Goal: Task Accomplishment & Management: Use online tool/utility

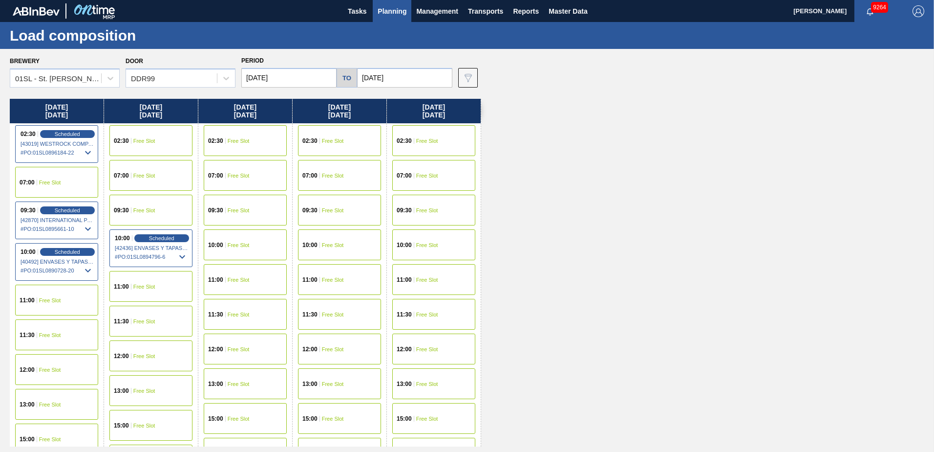
click at [386, 3] on button "Planning" at bounding box center [392, 11] width 39 height 22
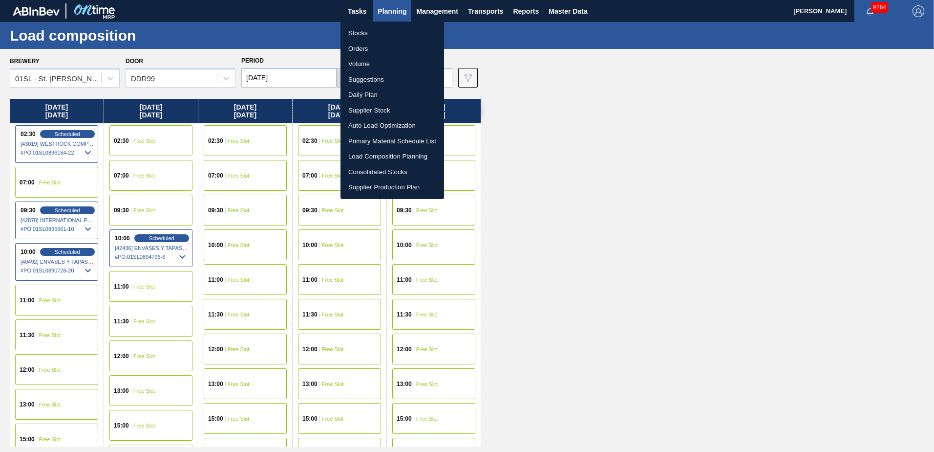
click at [371, 112] on li "Supplier Stock" at bounding box center [393, 111] width 104 height 16
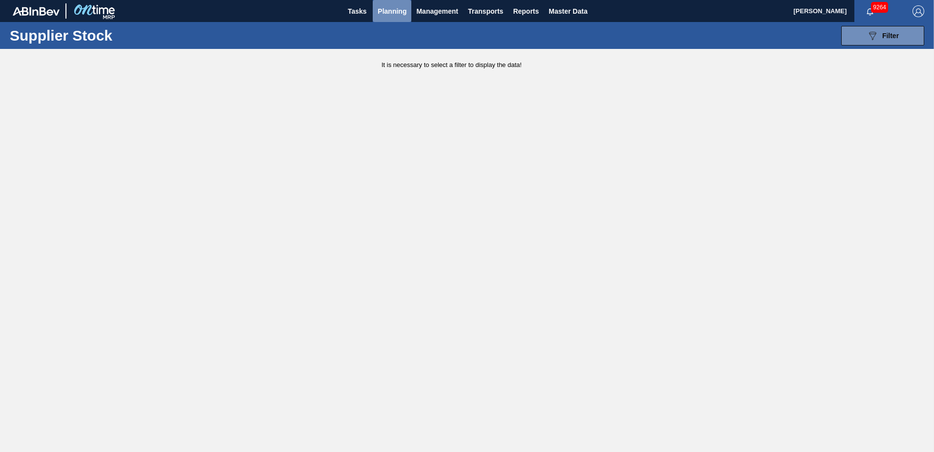
click at [379, 10] on span "Planning" at bounding box center [392, 11] width 29 height 12
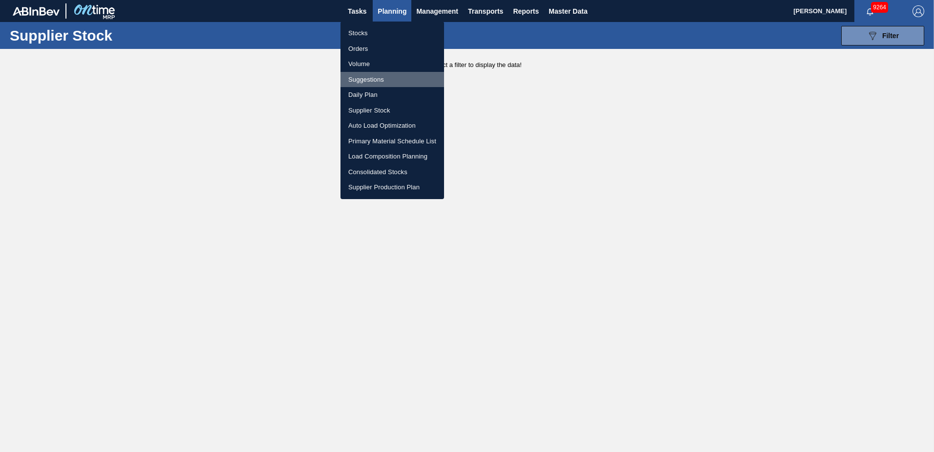
click at [368, 81] on li "Suggestions" at bounding box center [393, 80] width 104 height 16
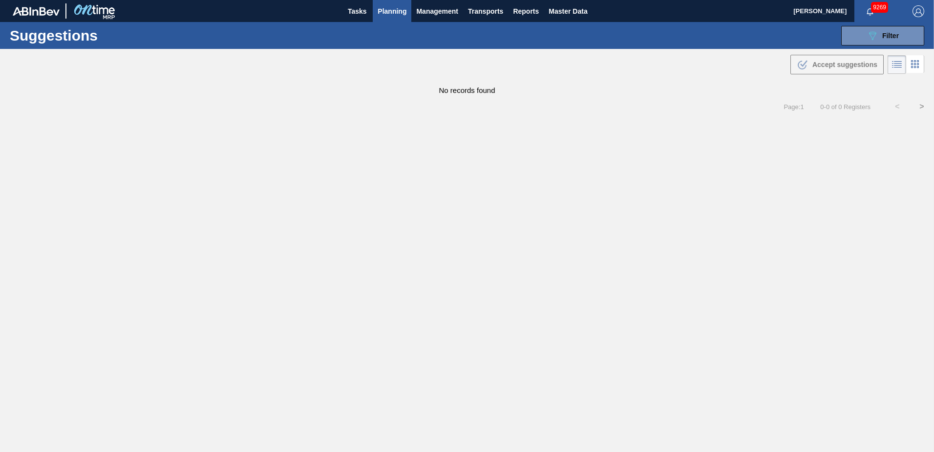
type from "[DATE]"
type to "[DATE]"
click at [387, 15] on span "Planning" at bounding box center [392, 11] width 29 height 12
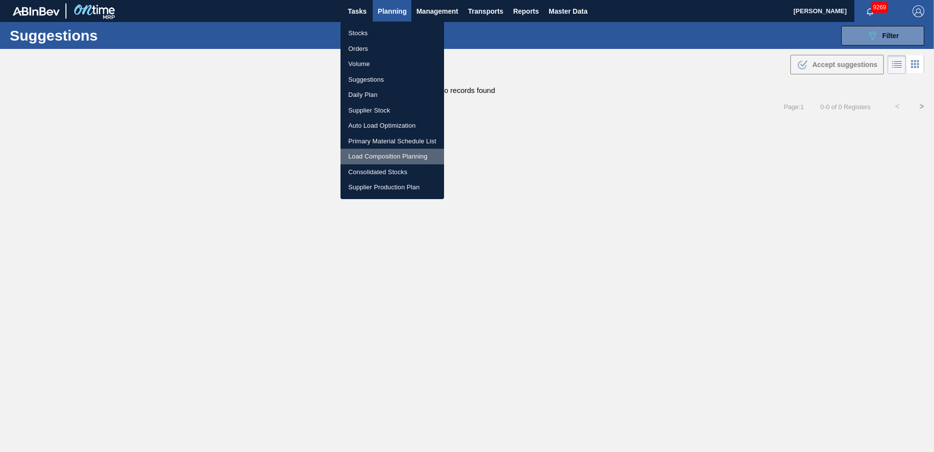
click at [376, 157] on li "Load Composition Planning" at bounding box center [393, 157] width 104 height 16
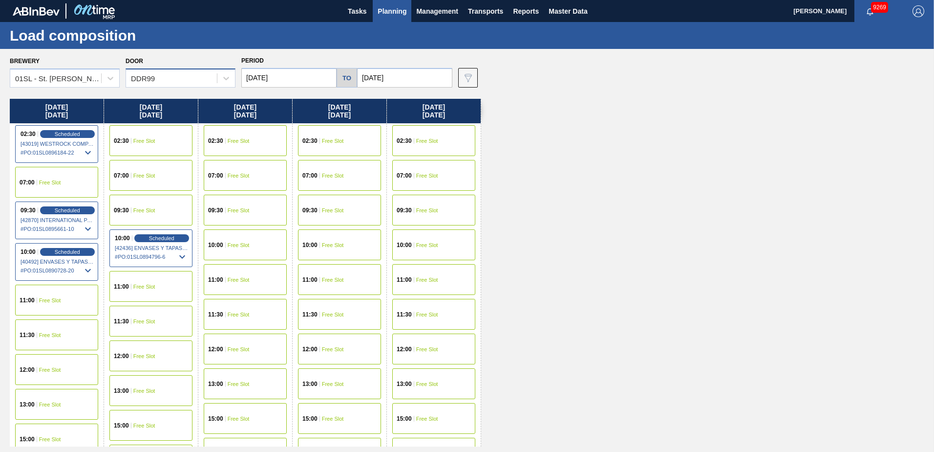
click at [203, 80] on div "DDR99" at bounding box center [171, 78] width 91 height 14
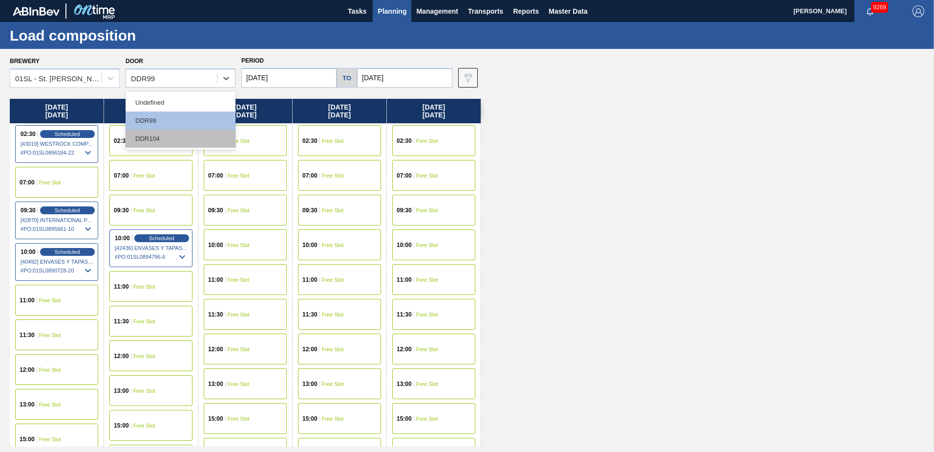
click at [163, 138] on div "DDR104" at bounding box center [181, 139] width 110 height 18
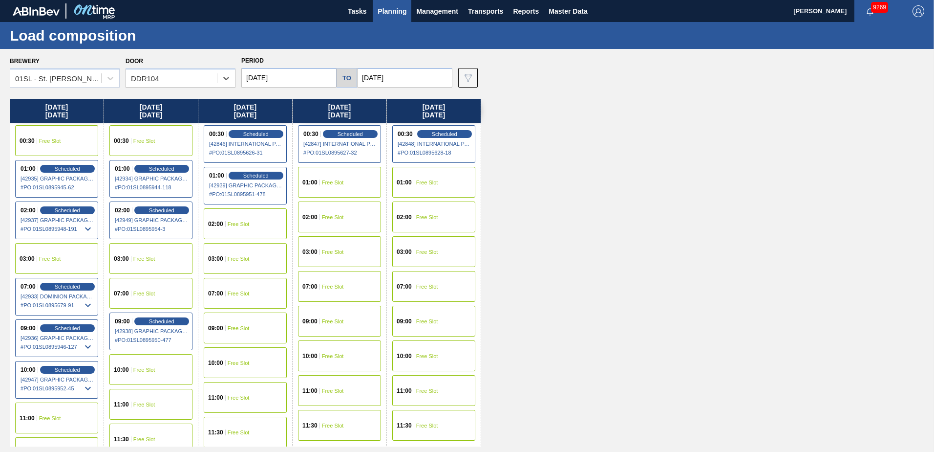
click at [392, 10] on span "Planning" at bounding box center [392, 11] width 29 height 12
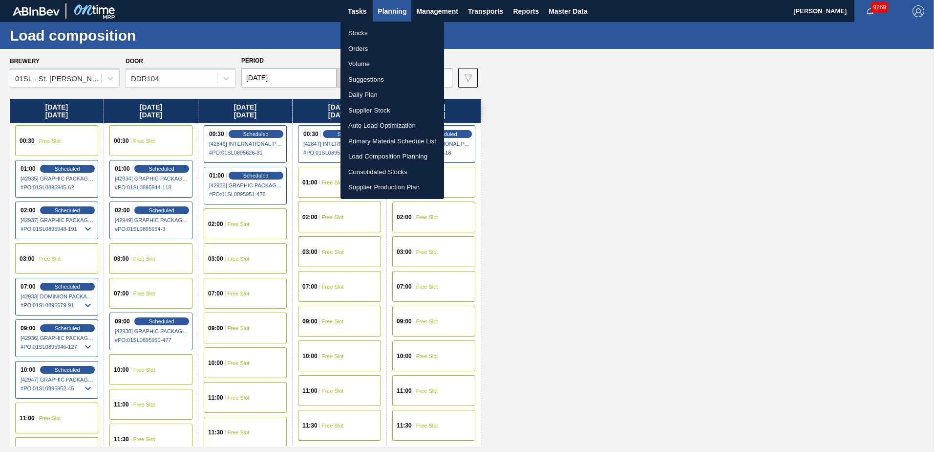
click at [368, 79] on li "Suggestions" at bounding box center [393, 80] width 104 height 16
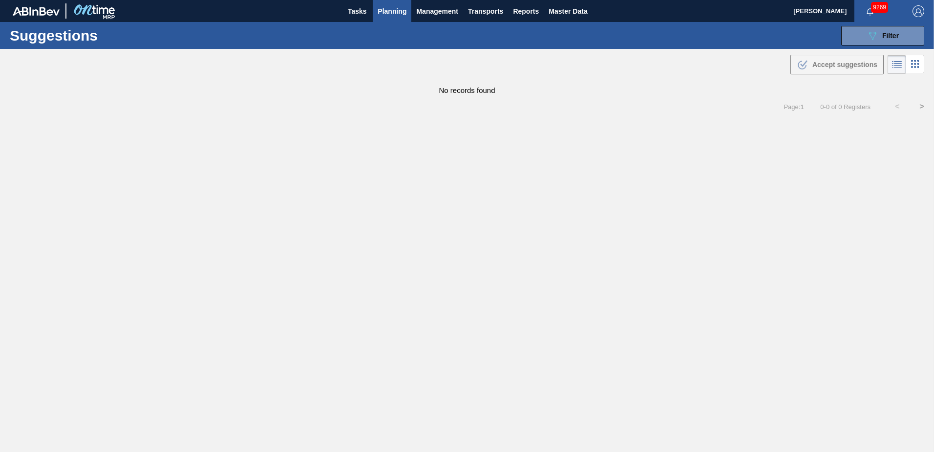
type from "08/28/2025"
type to "11/01/2025"
click at [900, 24] on div "Suggestions 089F7B8B-B2A5-4AFE-B5C0-19BA573D28AC Filter Step Step Source Source…" at bounding box center [467, 35] width 934 height 27
click at [899, 38] on span "Filter" at bounding box center [891, 36] width 17 height 8
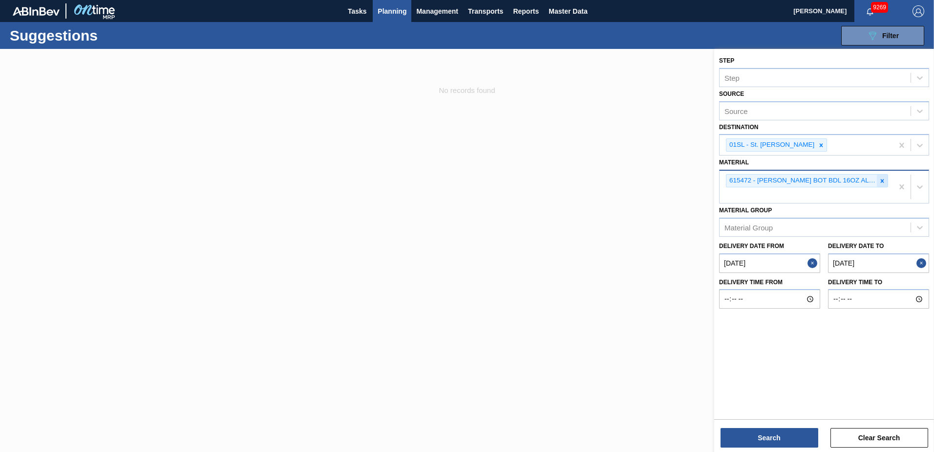
click at [883, 183] on icon at bounding box center [882, 180] width 7 height 7
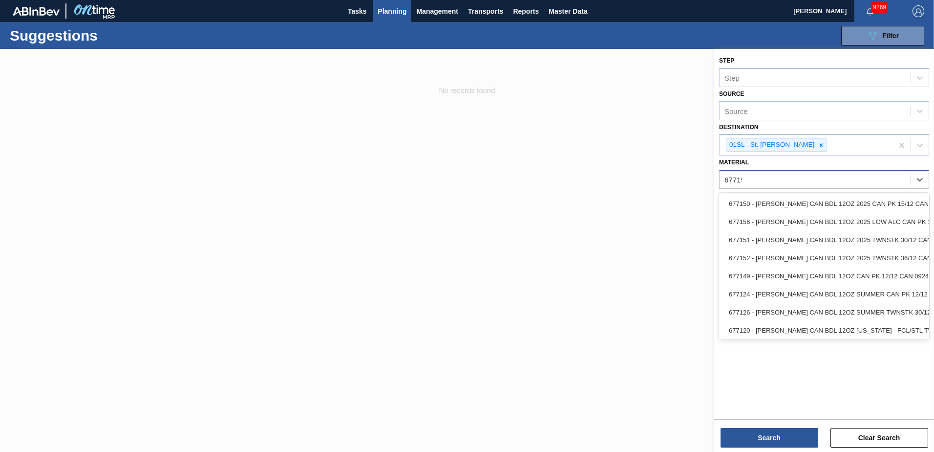
type input "677195"
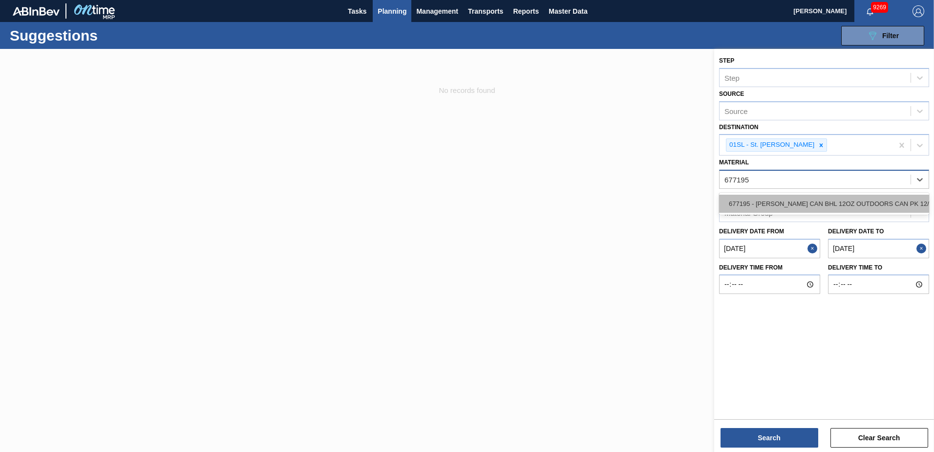
click at [860, 203] on div "677195 - CARR CAN BHL 12OZ OUTDOORS CAN PK 12/12" at bounding box center [824, 204] width 210 height 18
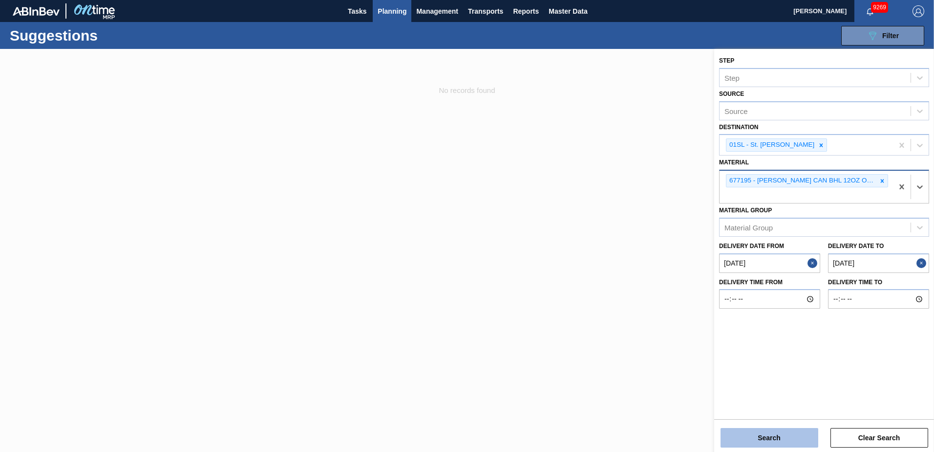
click at [792, 442] on button "Search" at bounding box center [770, 438] width 98 height 20
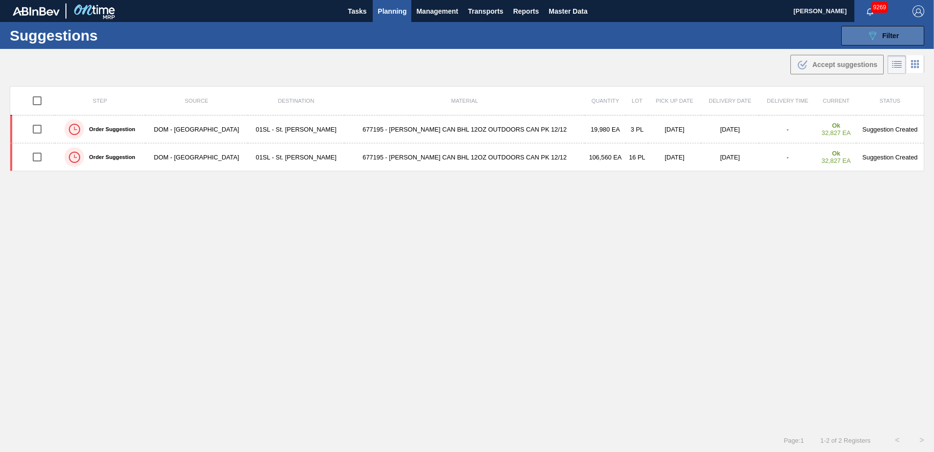
click at [876, 42] on button "089F7B8B-B2A5-4AFE-B5C0-19BA573D28AC Filter" at bounding box center [883, 36] width 83 height 20
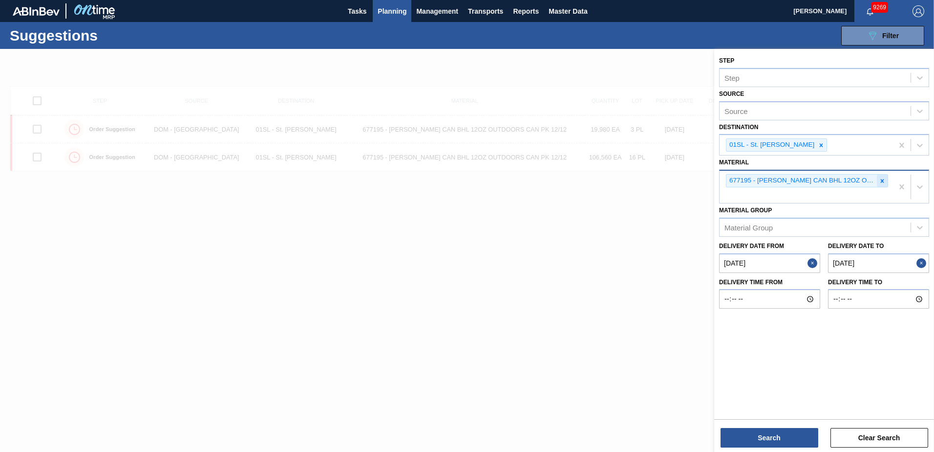
click at [882, 183] on icon at bounding box center [882, 180] width 7 height 7
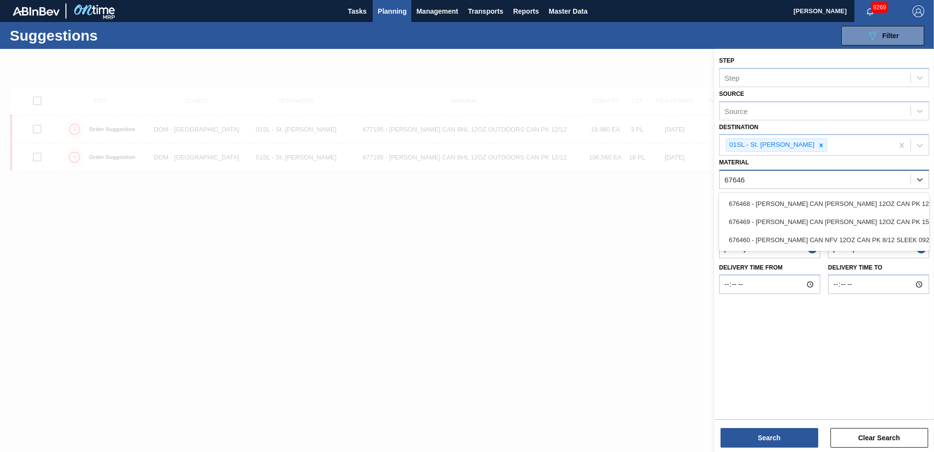
type input "676468"
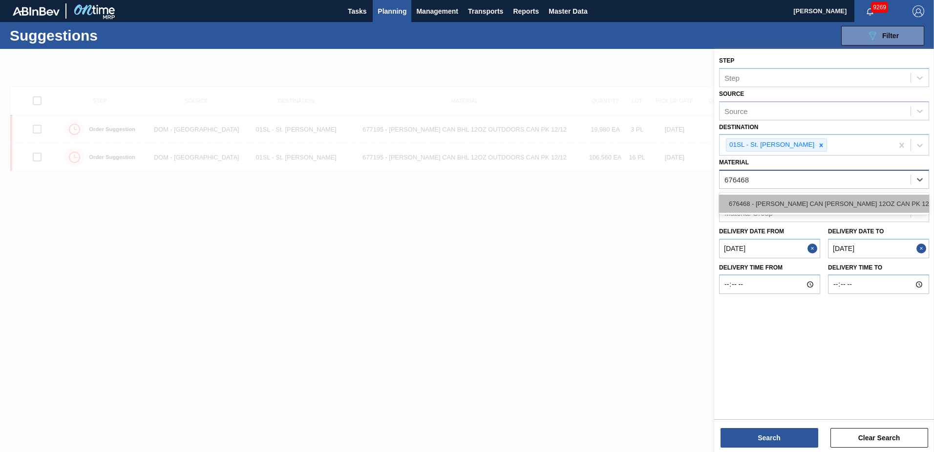
click at [863, 208] on div "676468 - CARR CAN BUD 12OZ CAN PK 12/12 CAN 0922" at bounding box center [824, 204] width 210 height 18
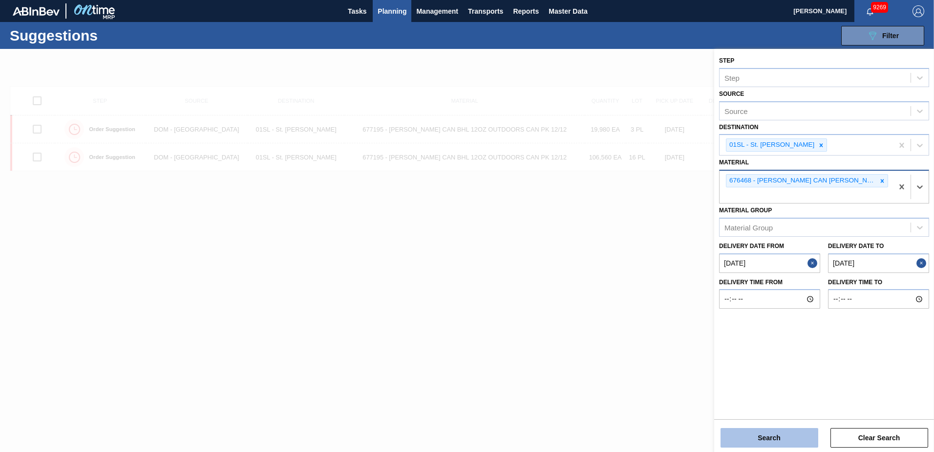
click at [788, 435] on button "Search" at bounding box center [770, 438] width 98 height 20
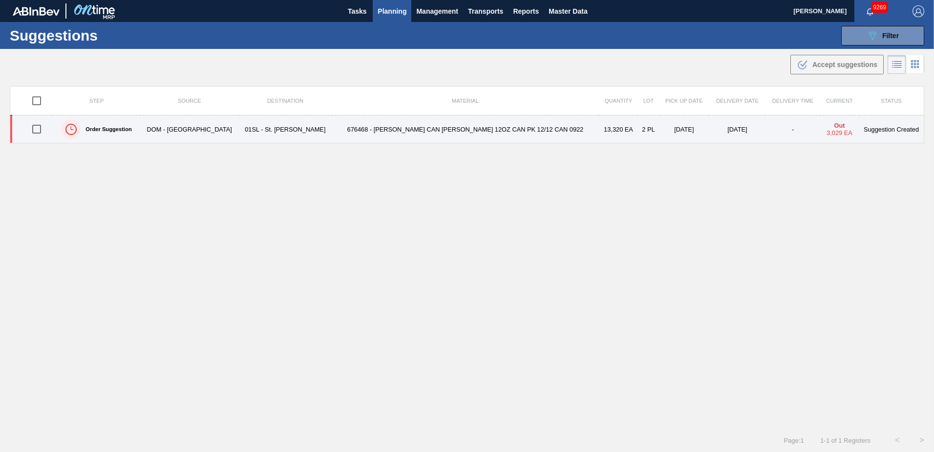
click at [41, 130] on input "checkbox" at bounding box center [36, 129] width 21 height 21
checkbox input "true"
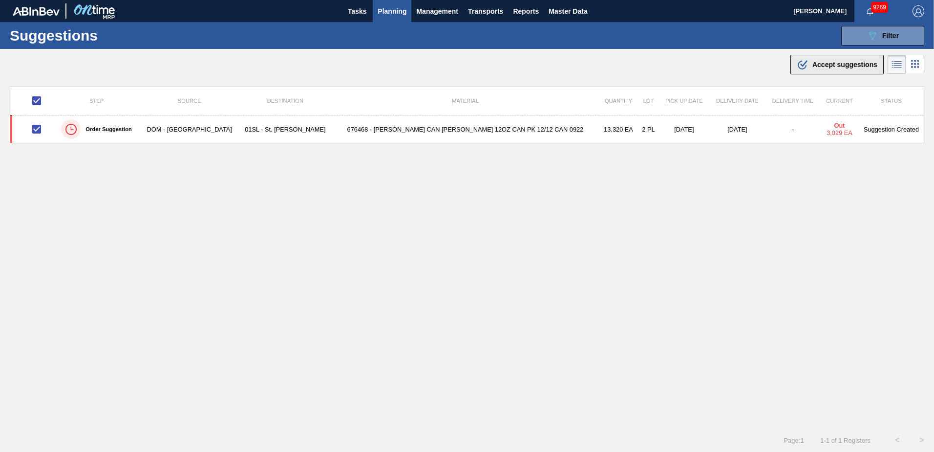
click at [816, 65] on span "Accept suggestions" at bounding box center [845, 65] width 65 height 8
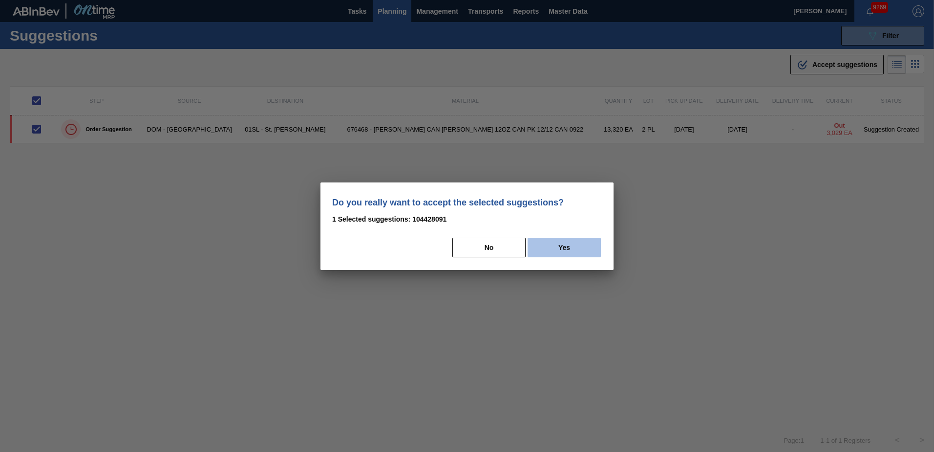
click at [550, 253] on button "Yes" at bounding box center [564, 248] width 73 height 20
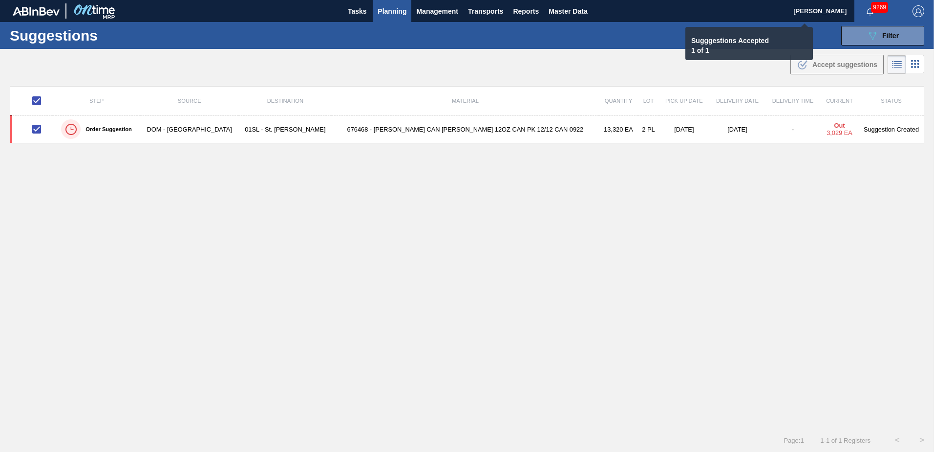
checkbox input "false"
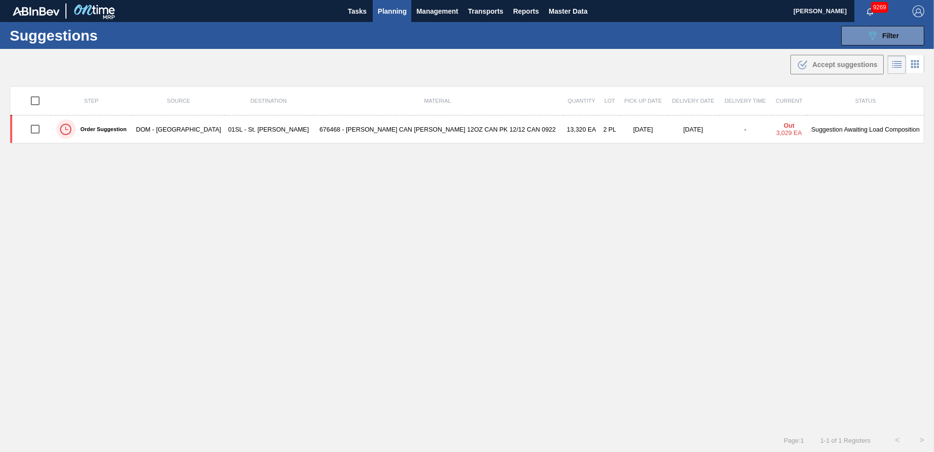
click at [388, 13] on span "Planning" at bounding box center [392, 11] width 29 height 12
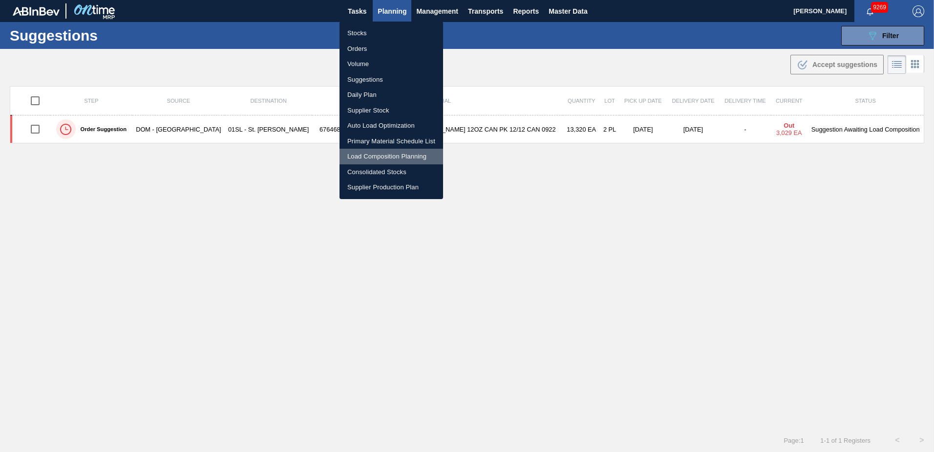
click at [366, 158] on li "Load Composition Planning" at bounding box center [392, 157] width 104 height 16
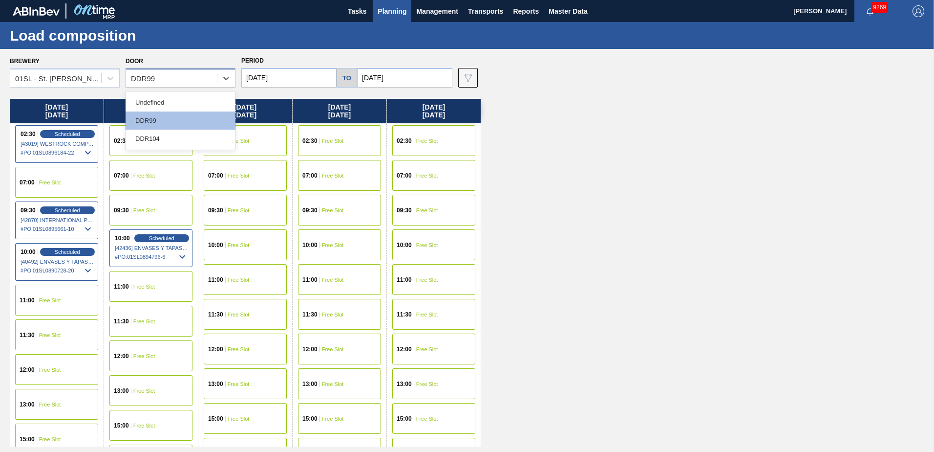
click at [186, 75] on div "DDR99" at bounding box center [171, 78] width 91 height 14
click at [156, 134] on div "DDR104" at bounding box center [181, 139] width 110 height 18
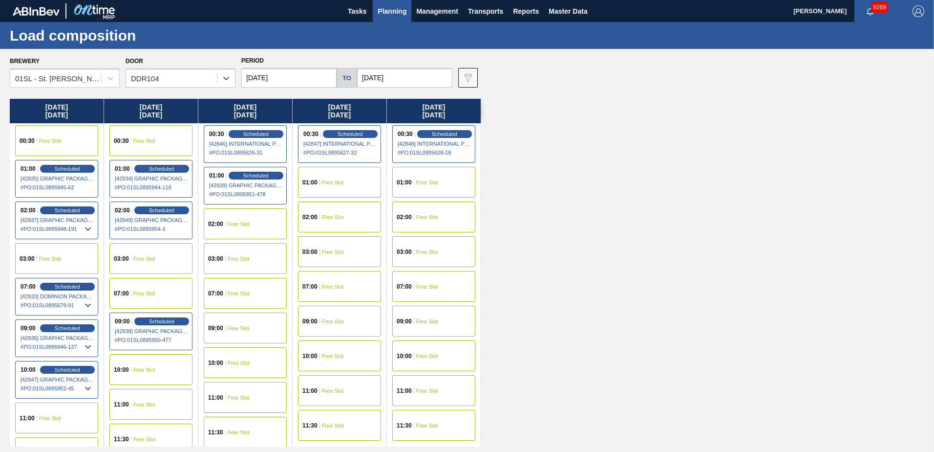
click at [235, 290] on span "Free Slot" at bounding box center [239, 293] width 22 height 6
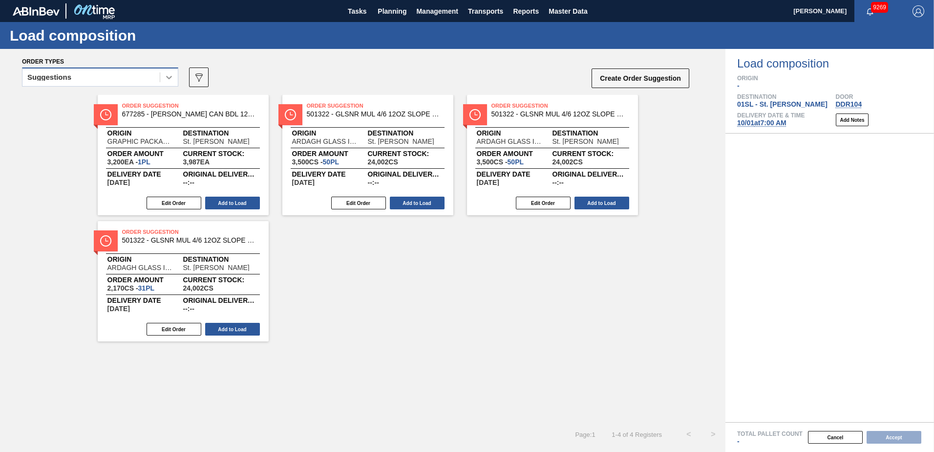
click at [173, 80] on icon at bounding box center [169, 77] width 10 height 10
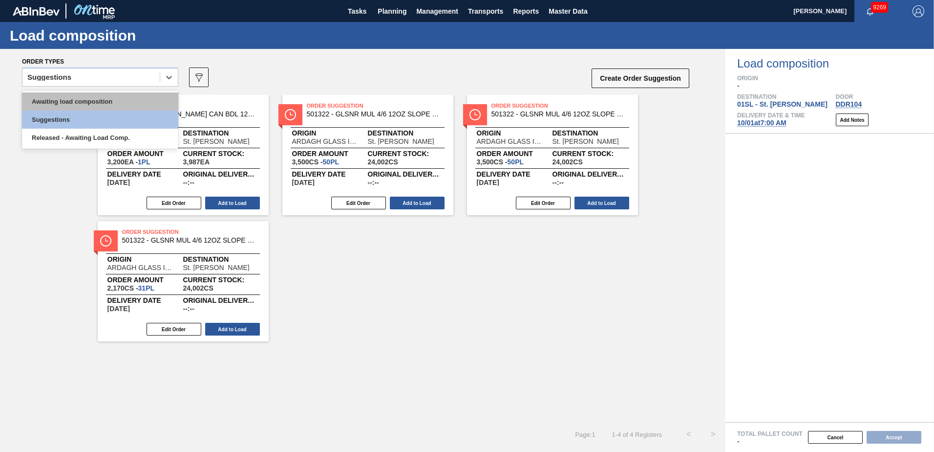
click at [112, 102] on div "Awaiting load composition" at bounding box center [100, 101] width 156 height 18
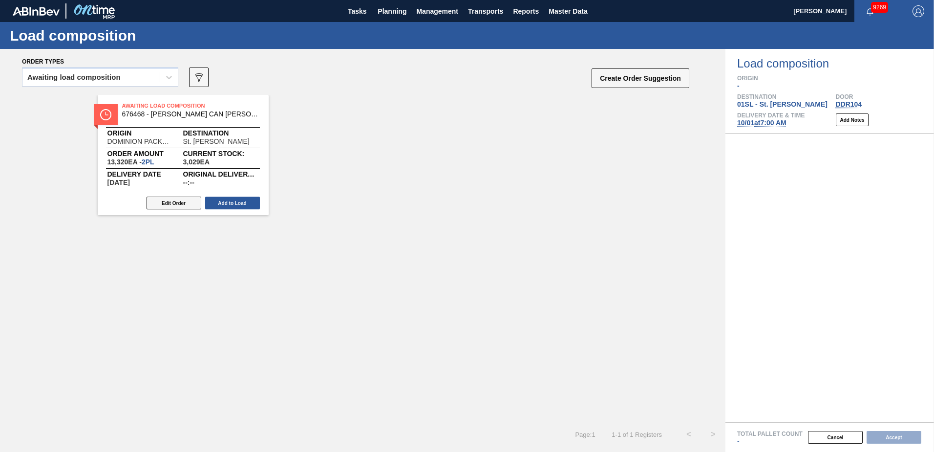
click at [180, 204] on button "Edit Order" at bounding box center [174, 202] width 55 height 13
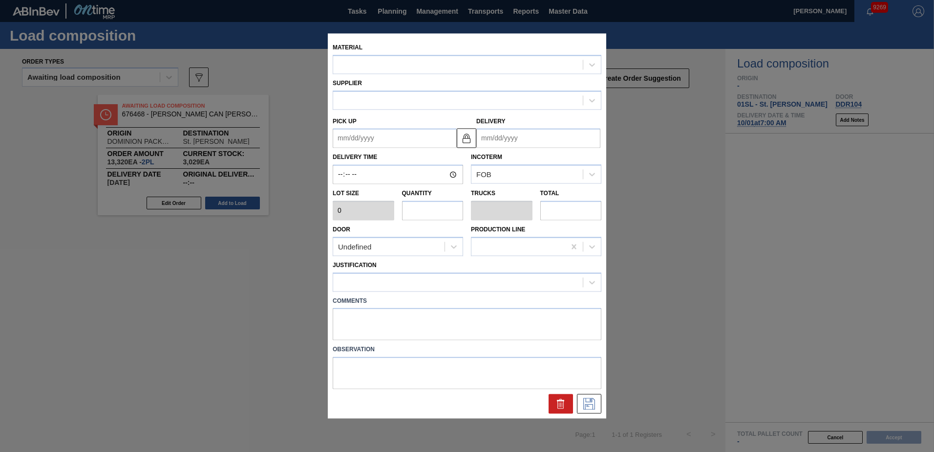
type input "6,660"
type input "2"
type input "0.077"
type input "13,320"
type up "09/20/2025"
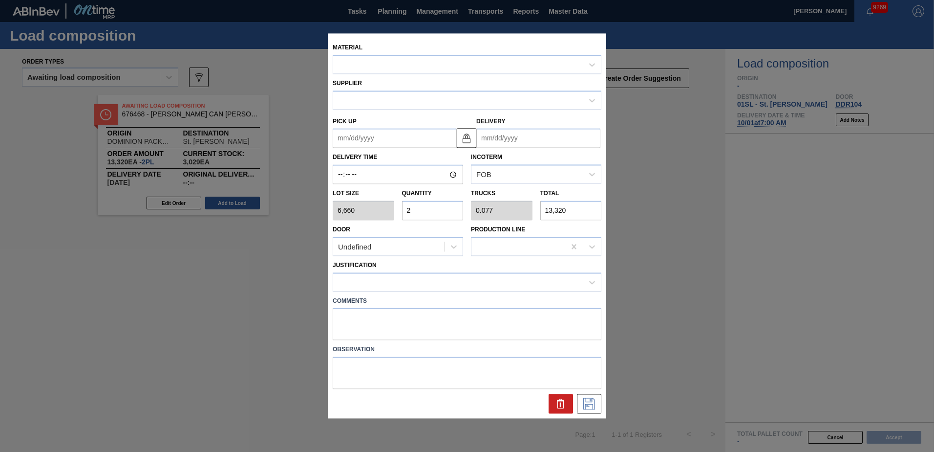
type input "09/22/2025"
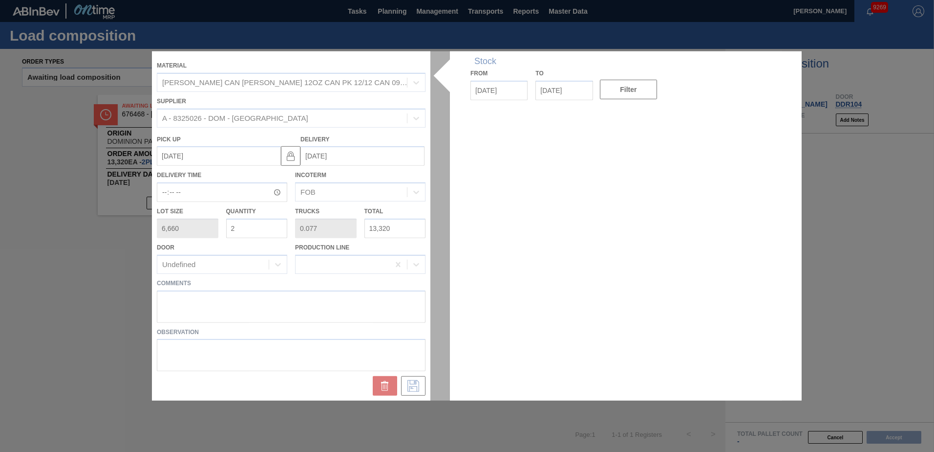
click at [170, 297] on div at bounding box center [467, 225] width 630 height 349
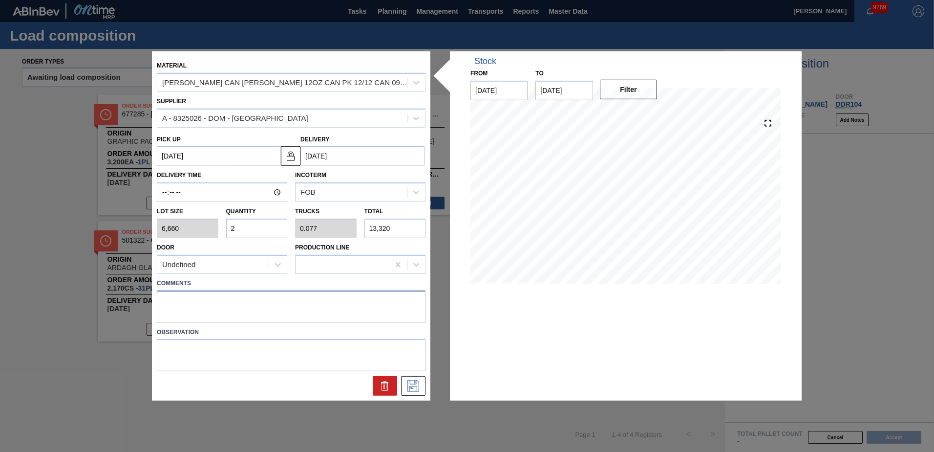
click at [202, 296] on textarea at bounding box center [291, 306] width 269 height 32
type textarea "Live unload"
click at [418, 385] on icon at bounding box center [414, 386] width 16 height 12
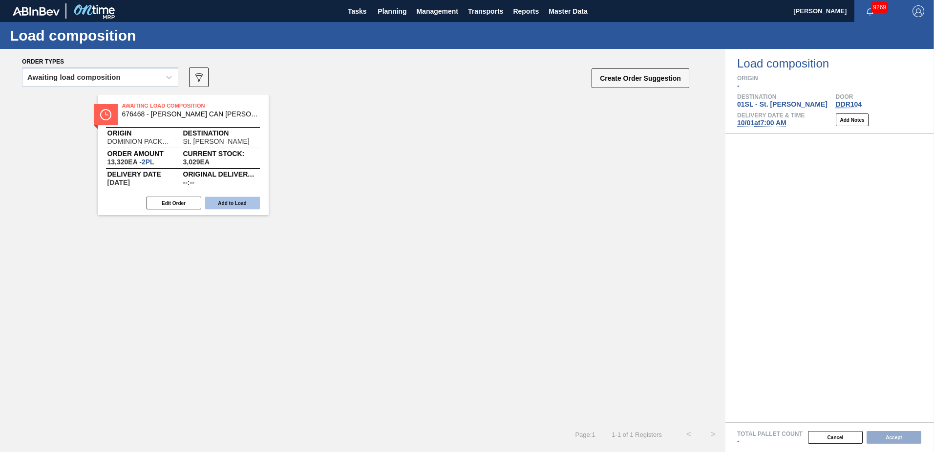
click at [243, 204] on button "Add to Load" at bounding box center [232, 202] width 55 height 13
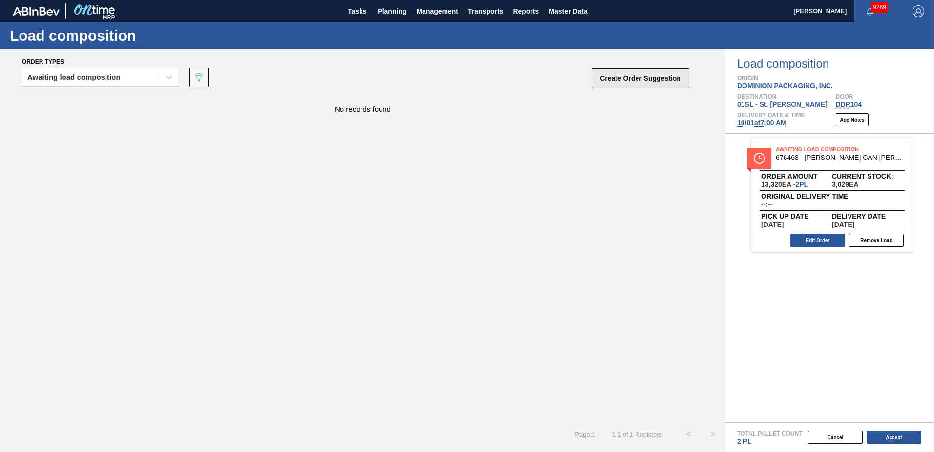
click at [645, 79] on button "Create Order Suggestion" at bounding box center [641, 78] width 98 height 20
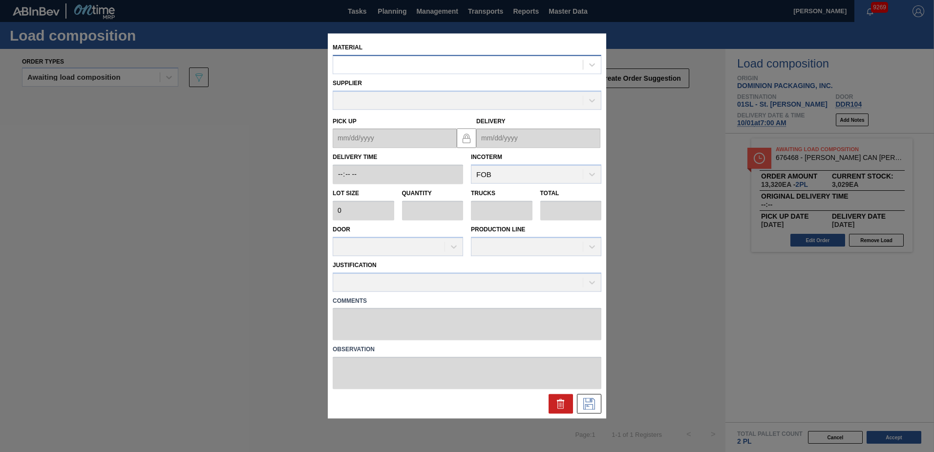
click at [508, 64] on div at bounding box center [458, 65] width 250 height 14
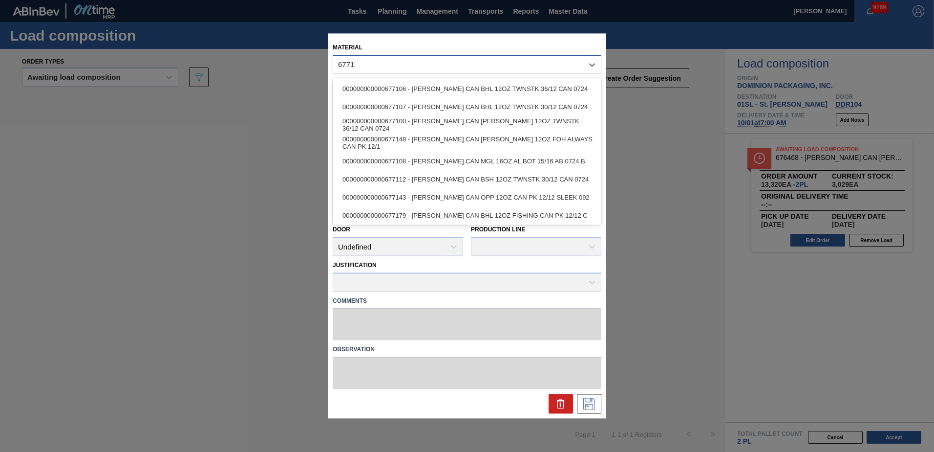
type input "677195"
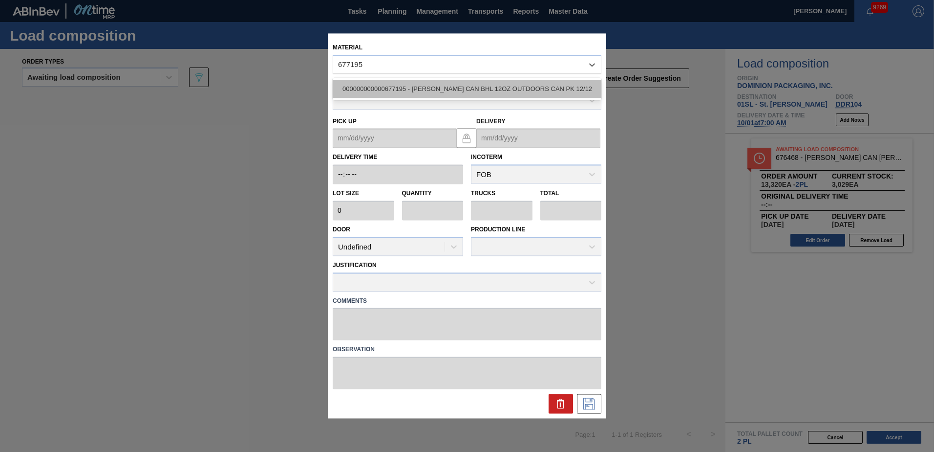
click at [510, 83] on div "000000000000677195 - CARR CAN BHL 12OZ OUTDOORS CAN PK 12/12" at bounding box center [467, 89] width 269 height 18
type input "6,660"
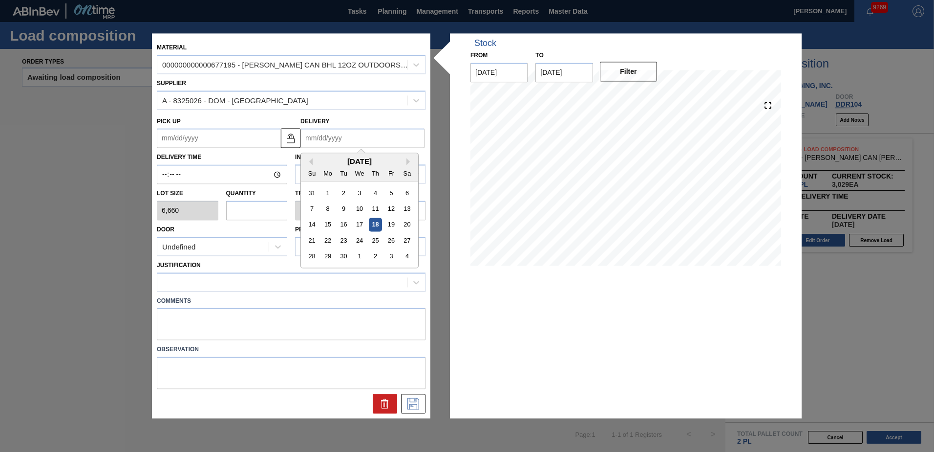
click at [356, 140] on input "Delivery" at bounding box center [363, 139] width 124 height 20
click at [357, 255] on div "1" at bounding box center [359, 256] width 13 height 13
type up "[DATE]"
type input "[DATE]"
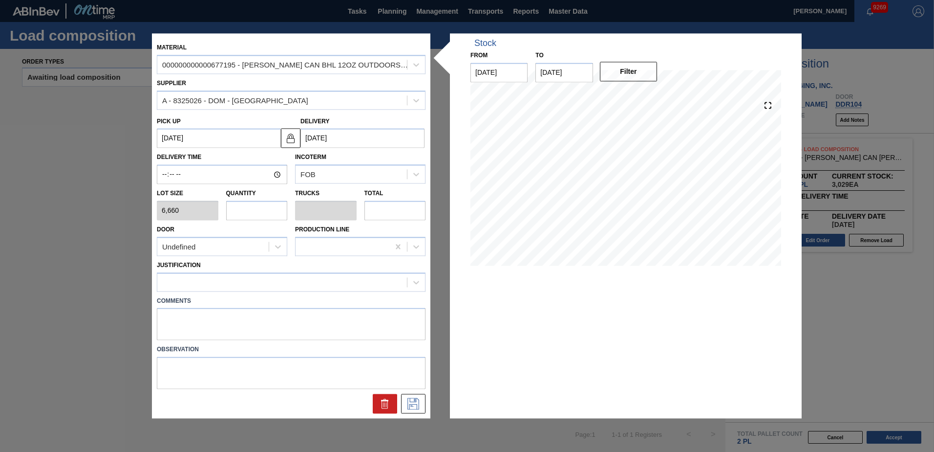
click at [259, 208] on input "text" at bounding box center [257, 210] width 62 height 20
type input "5"
type input "0.192"
type input "33,300"
type input "5"
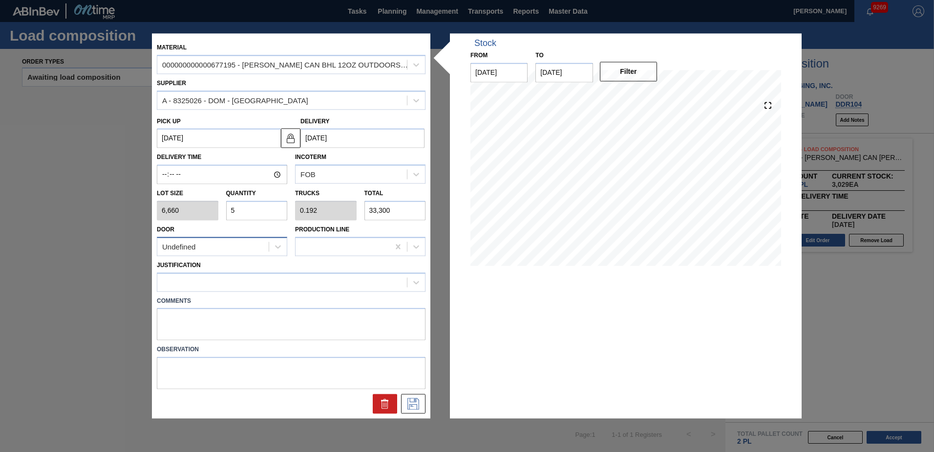
click at [249, 238] on div "Undefined" at bounding box center [222, 246] width 130 height 19
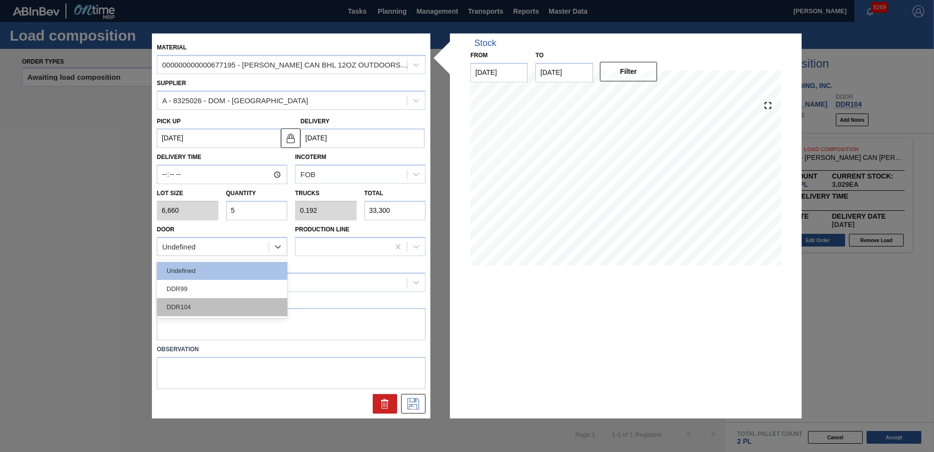
click at [216, 301] on div "DDR104" at bounding box center [222, 307] width 130 height 18
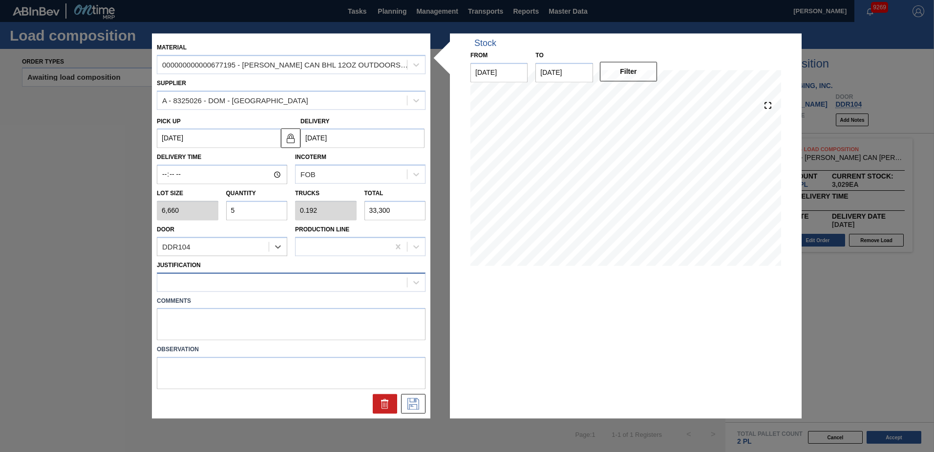
click at [212, 283] on div at bounding box center [282, 282] width 250 height 14
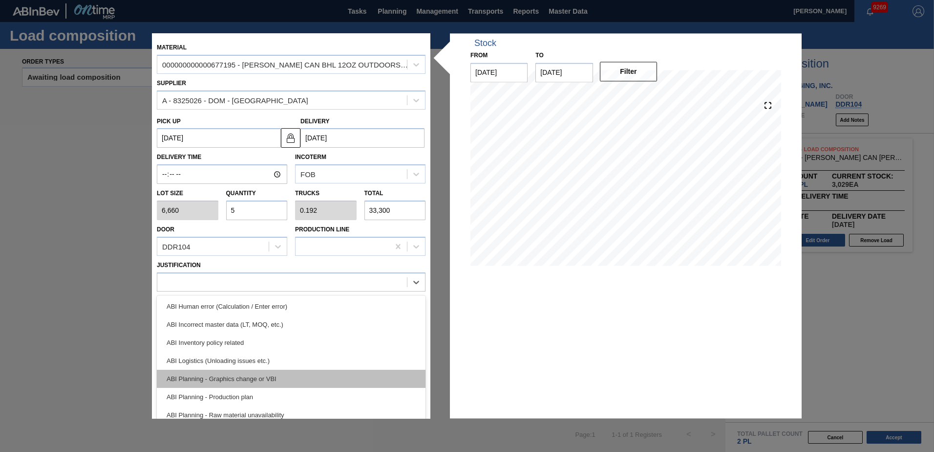
click at [249, 373] on div "ABI Planning - Graphics change or VBI" at bounding box center [291, 378] width 269 height 18
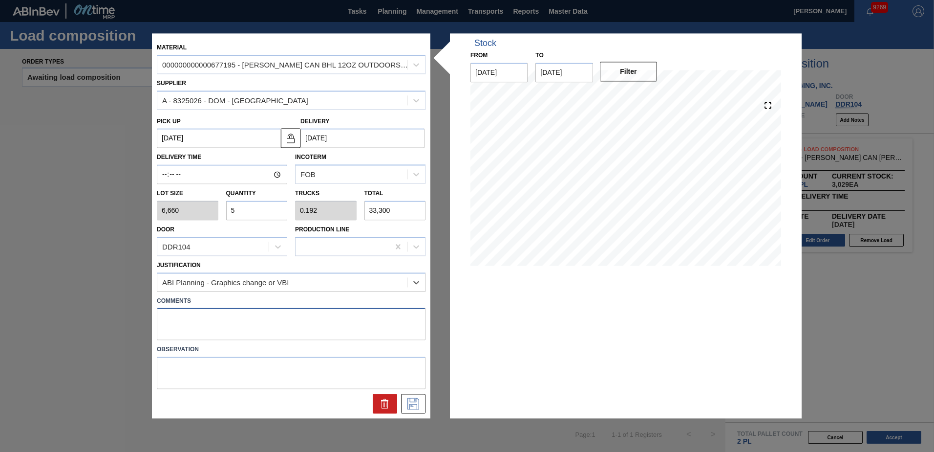
click at [215, 328] on textarea at bounding box center [291, 324] width 269 height 32
type textarea "Live unload"
click at [419, 408] on icon at bounding box center [414, 404] width 12 height 12
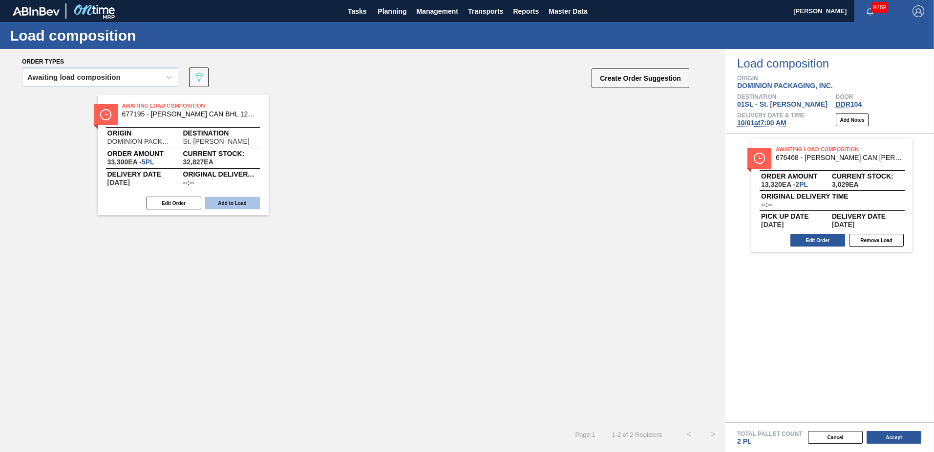
click at [237, 203] on button "Add to Load" at bounding box center [232, 202] width 55 height 13
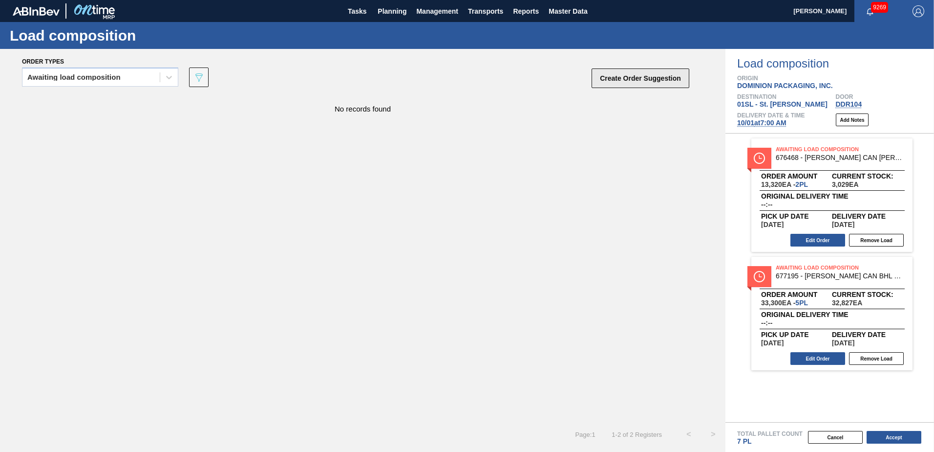
click at [657, 74] on button "Create Order Suggestion" at bounding box center [641, 78] width 98 height 20
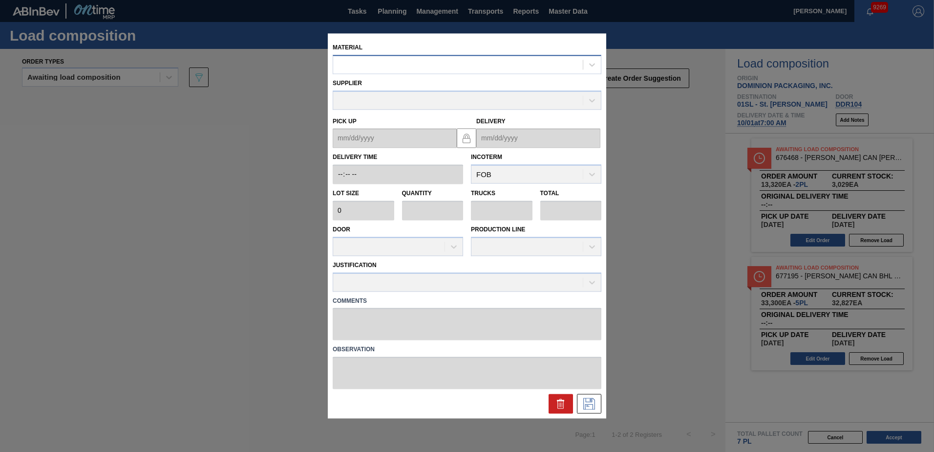
click at [487, 67] on div at bounding box center [458, 65] width 250 height 14
type input "676631"
click at [454, 87] on div "000000000000676631 - CARR CAN BHL 12OZ CAN PK 12/12 CAN 0123" at bounding box center [467, 89] width 269 height 18
type input "6,660"
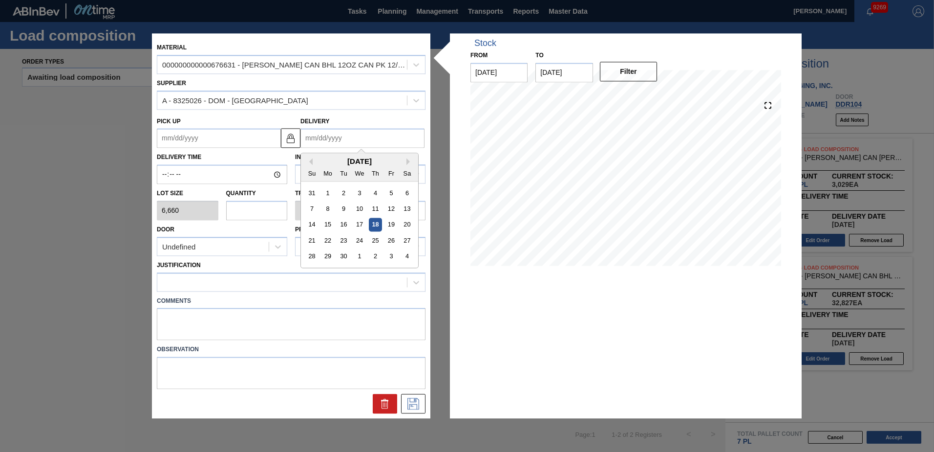
click at [337, 136] on input "Delivery" at bounding box center [363, 139] width 124 height 20
click at [363, 253] on div "1" at bounding box center [359, 256] width 13 height 13
type up "[DATE]"
type input "[DATE]"
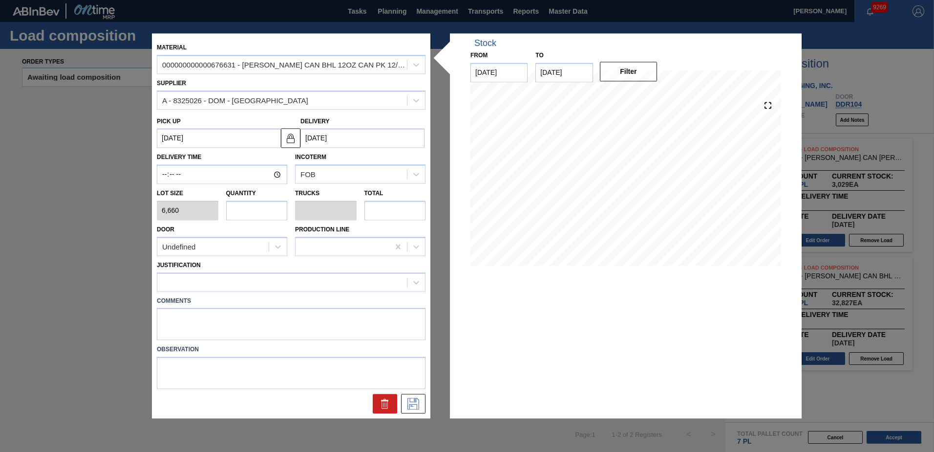
click at [260, 211] on input "text" at bounding box center [257, 210] width 62 height 20
type input "1"
type input "0.038"
type input "6,660"
type input "19"
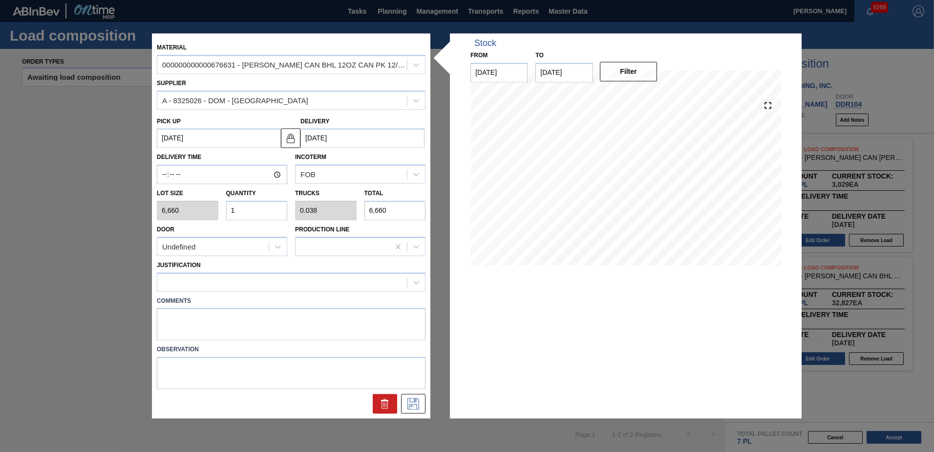
type input "0.731"
type input "126,540"
type input "19"
click at [256, 244] on div "Undefined" at bounding box center [212, 246] width 111 height 14
click at [215, 302] on div "DDR104" at bounding box center [222, 307] width 130 height 18
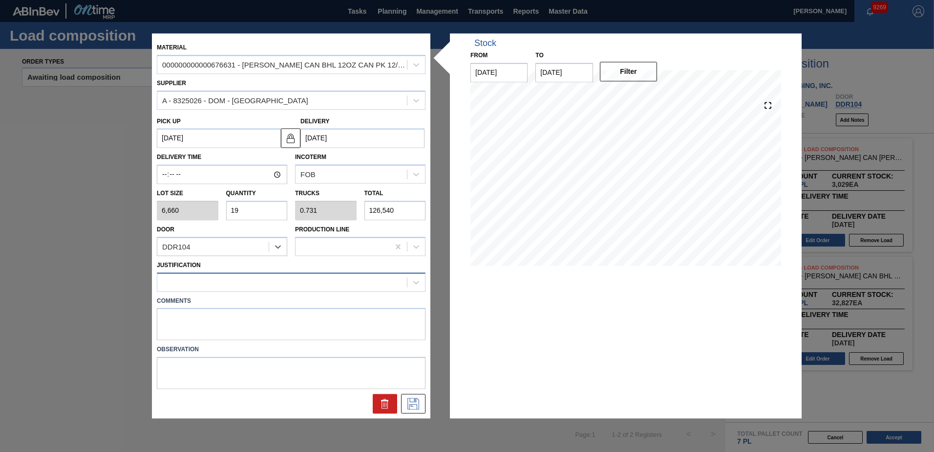
click at [207, 284] on div at bounding box center [282, 282] width 250 height 14
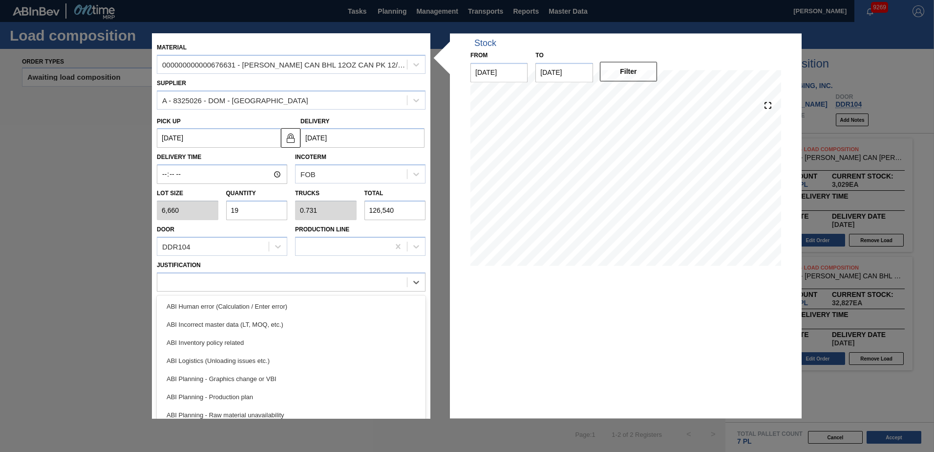
click at [257, 372] on div "ABI Planning - Graphics change or VBI" at bounding box center [291, 378] width 269 height 18
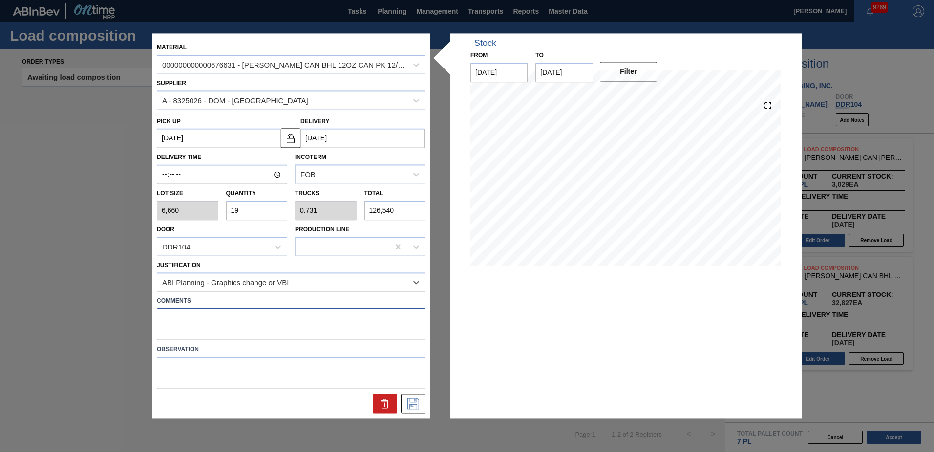
click at [206, 322] on textarea at bounding box center [291, 324] width 269 height 32
type textarea "Live unload"
click at [410, 404] on icon at bounding box center [414, 404] width 16 height 12
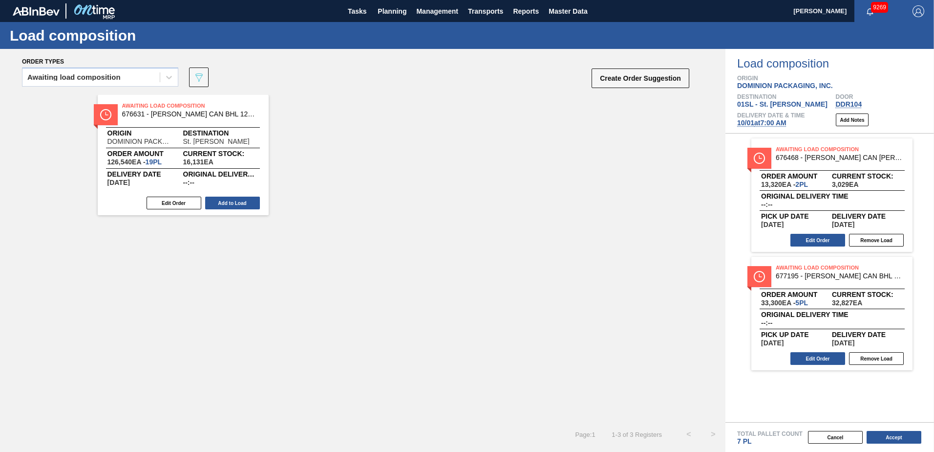
click at [249, 211] on div "Awaiting Load Composition 676631 - CARR CAN BHL 12OZ CAN PK 12/12 CAN 0123 Orig…" at bounding box center [183, 155] width 171 height 120
click at [242, 204] on button "Add to Load" at bounding box center [232, 202] width 55 height 13
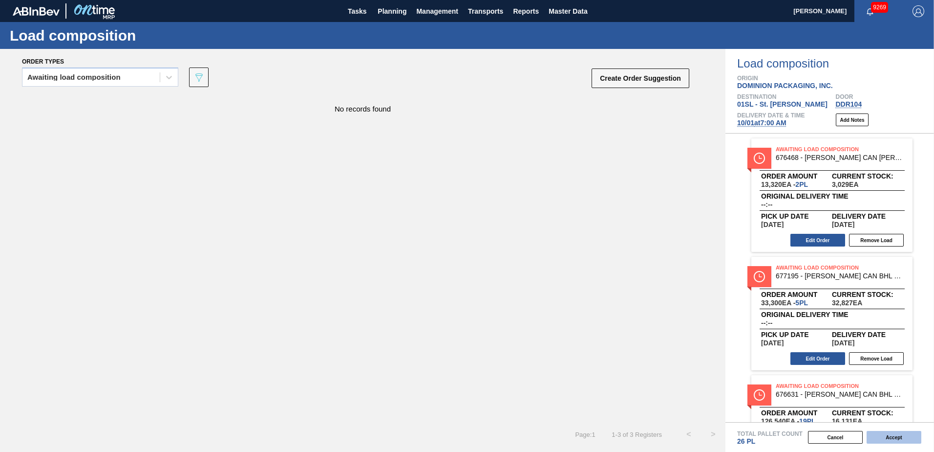
click at [896, 443] on button "Accept" at bounding box center [894, 437] width 55 height 13
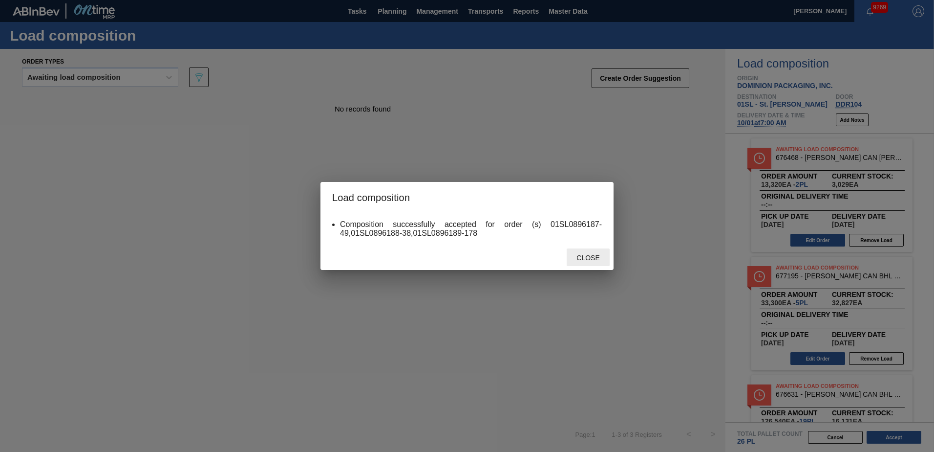
click at [583, 253] on div "Close" at bounding box center [588, 257] width 43 height 18
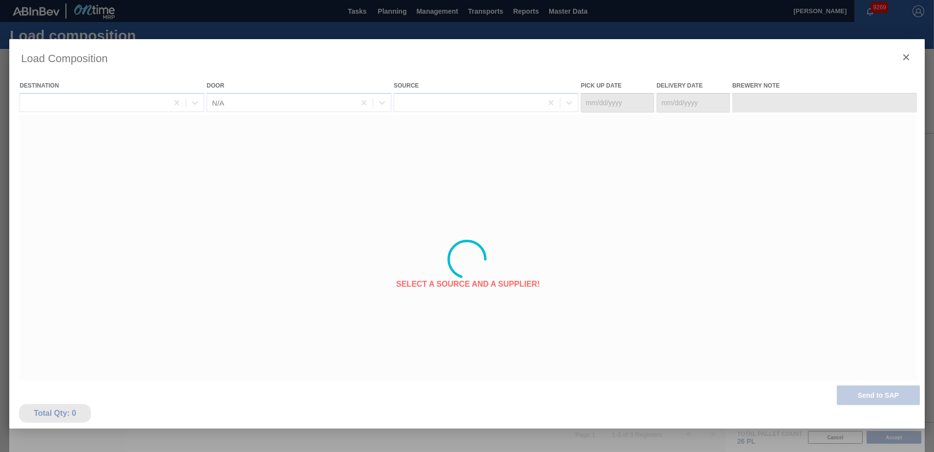
type Date "[DATE]"
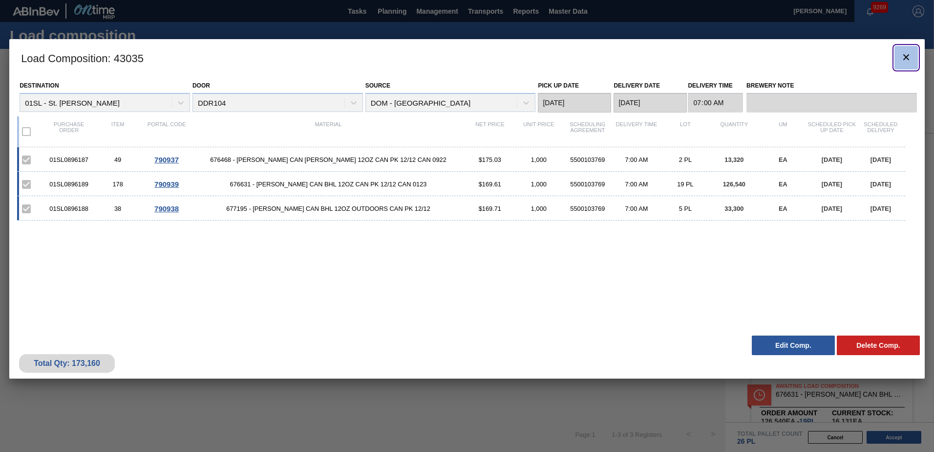
click at [906, 58] on icon "botão de ícone" at bounding box center [907, 57] width 6 height 6
